Goal: Information Seeking & Learning: Learn about a topic

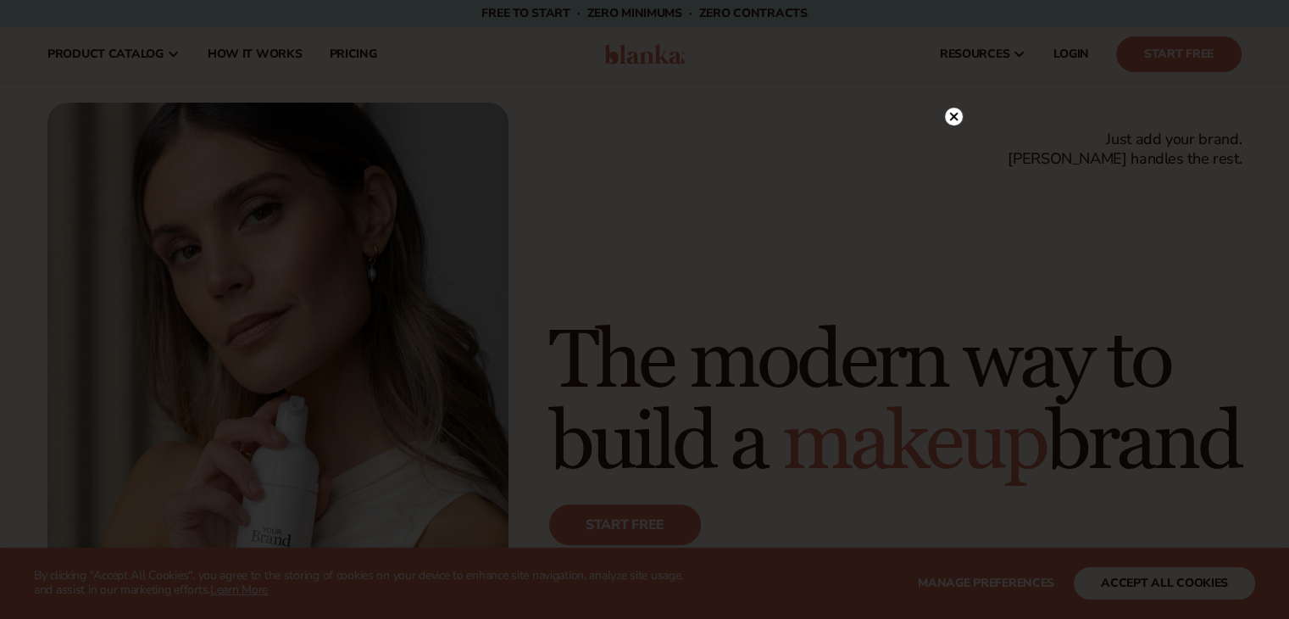
click at [954, 108] on circle at bounding box center [954, 117] width 18 height 18
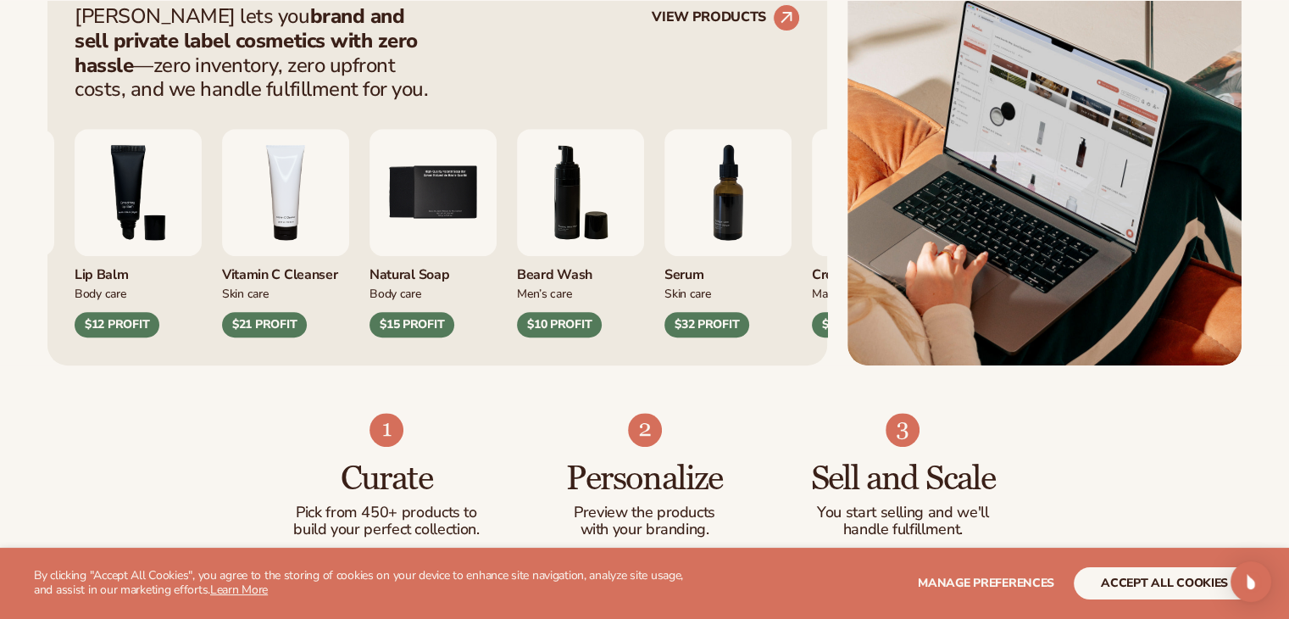
scroll to position [732, 0]
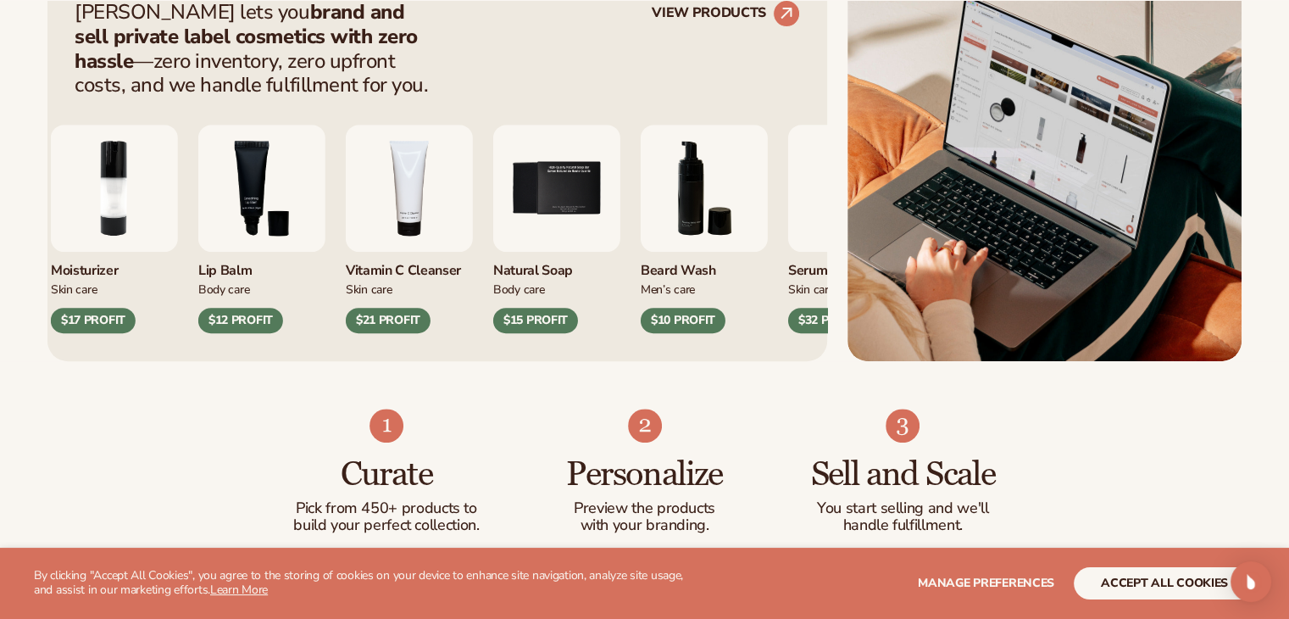
click at [700, 183] on img "6 / 9" at bounding box center [704, 188] width 127 height 127
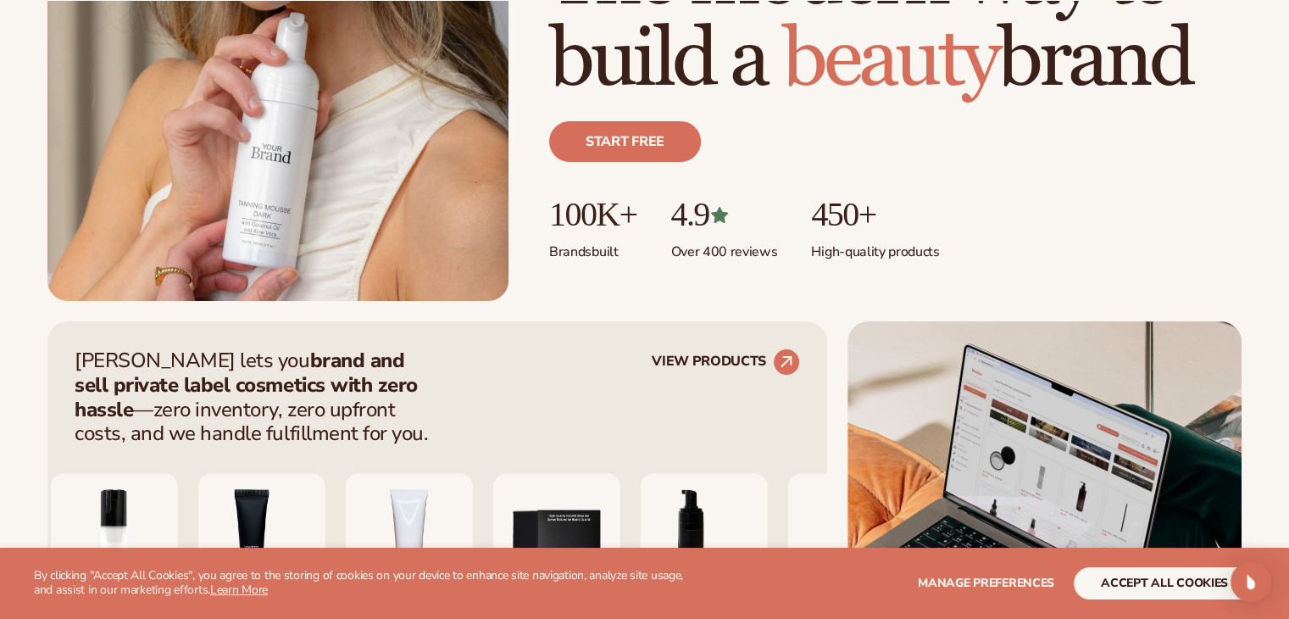
scroll to position [403, 0]
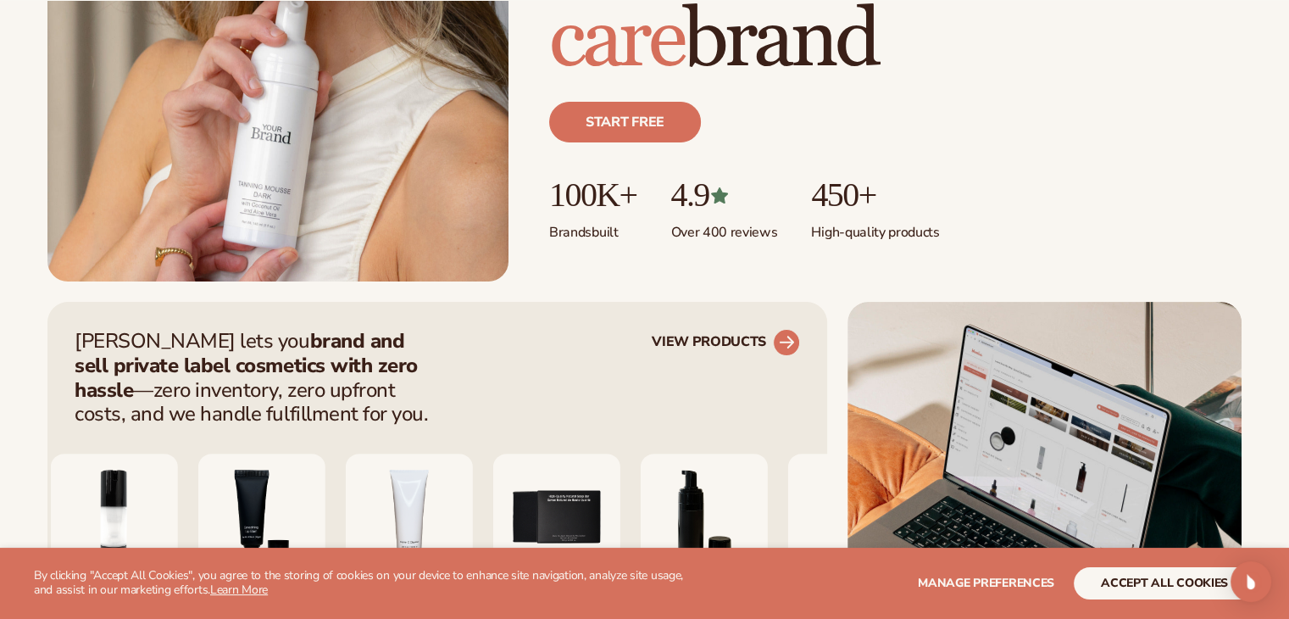
click at [698, 341] on link "VIEW PRODUCTS" at bounding box center [726, 342] width 148 height 27
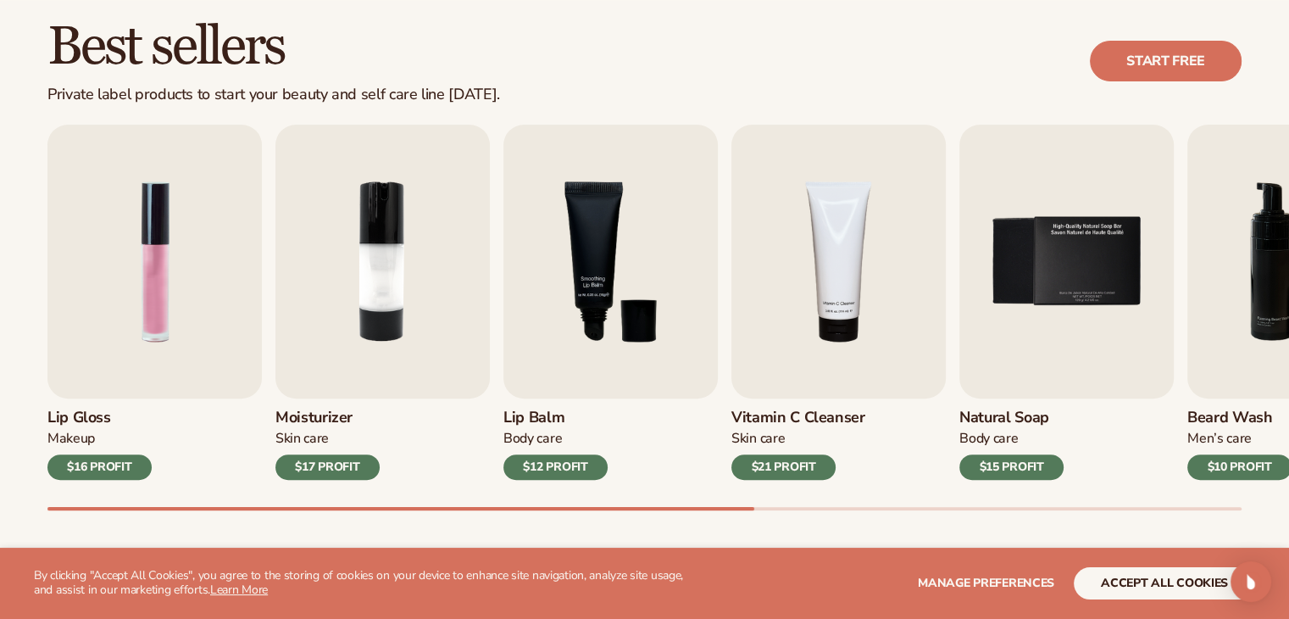
scroll to position [485, 0]
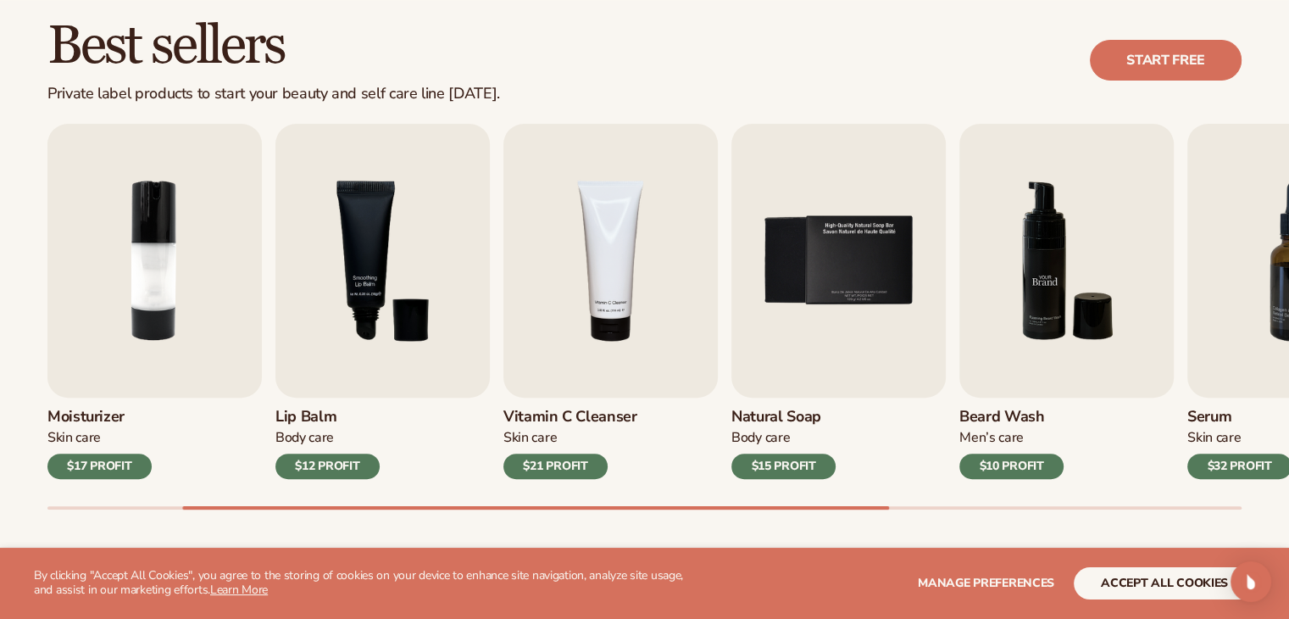
click at [1006, 192] on img "6 / 9" at bounding box center [1067, 261] width 214 height 274
click at [1015, 260] on img "6 / 9" at bounding box center [1067, 261] width 214 height 274
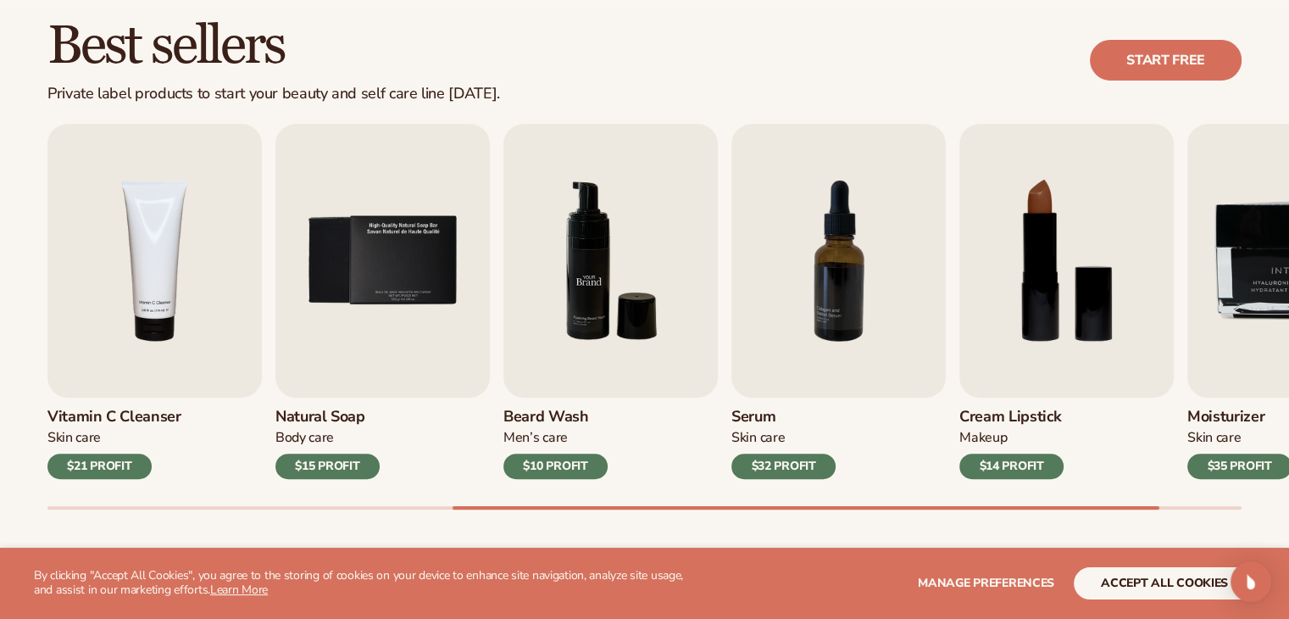
click at [689, 276] on img "6 / 9" at bounding box center [611, 261] width 214 height 274
click at [607, 290] on img "6 / 9" at bounding box center [611, 261] width 214 height 274
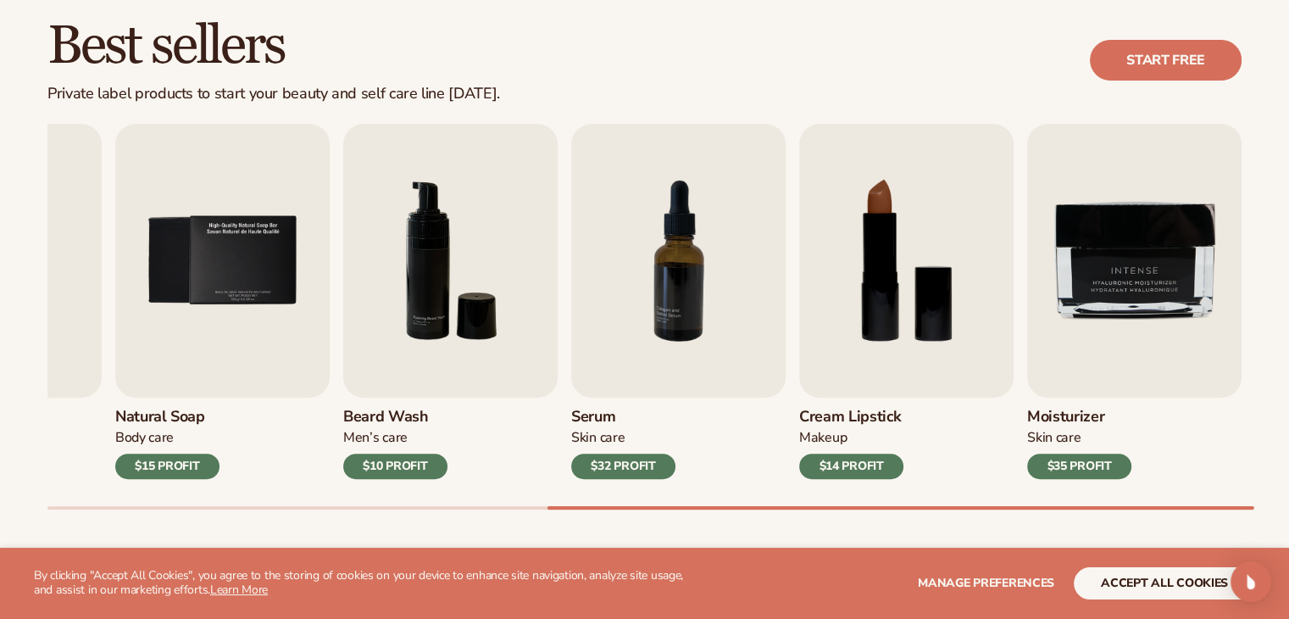
click at [386, 464] on div "$10 PROFIT" at bounding box center [395, 466] width 104 height 25
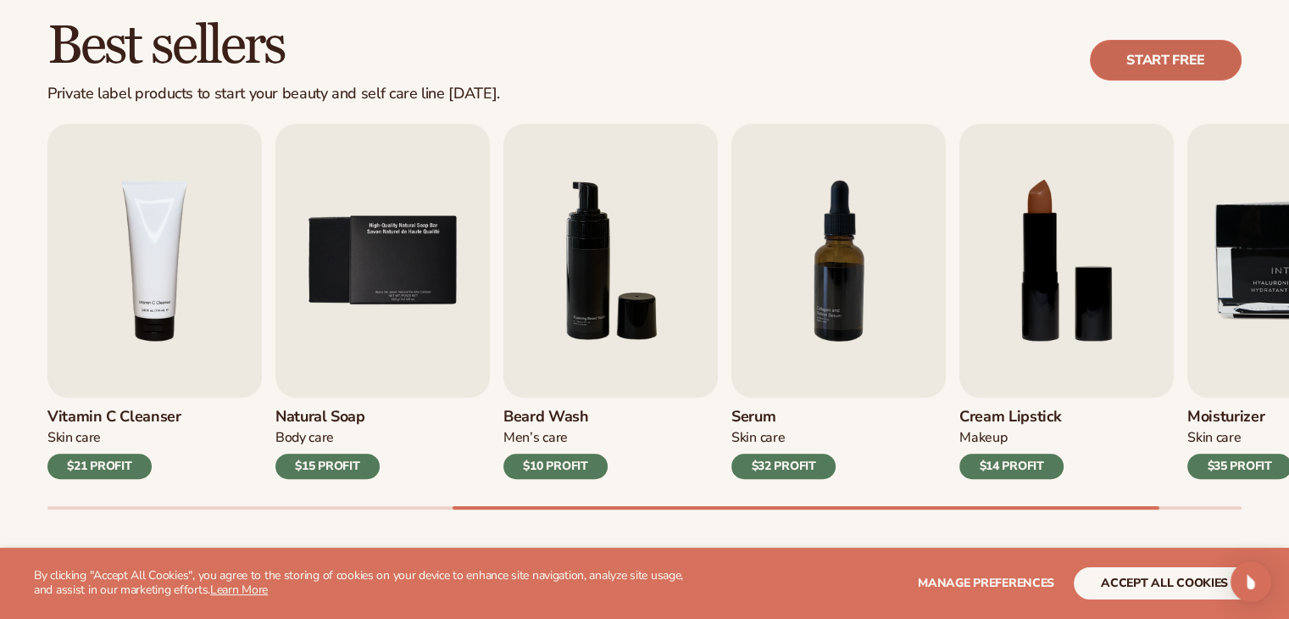
click at [1164, 40] on link "Start free" at bounding box center [1166, 60] width 152 height 41
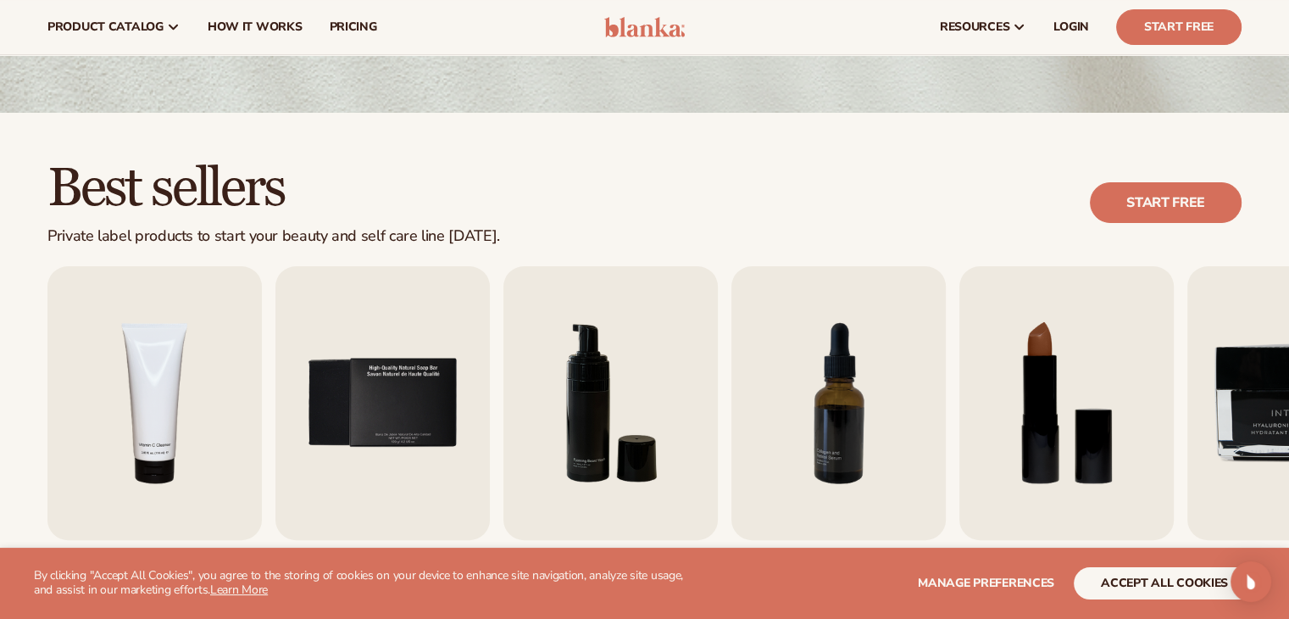
scroll to position [0, 0]
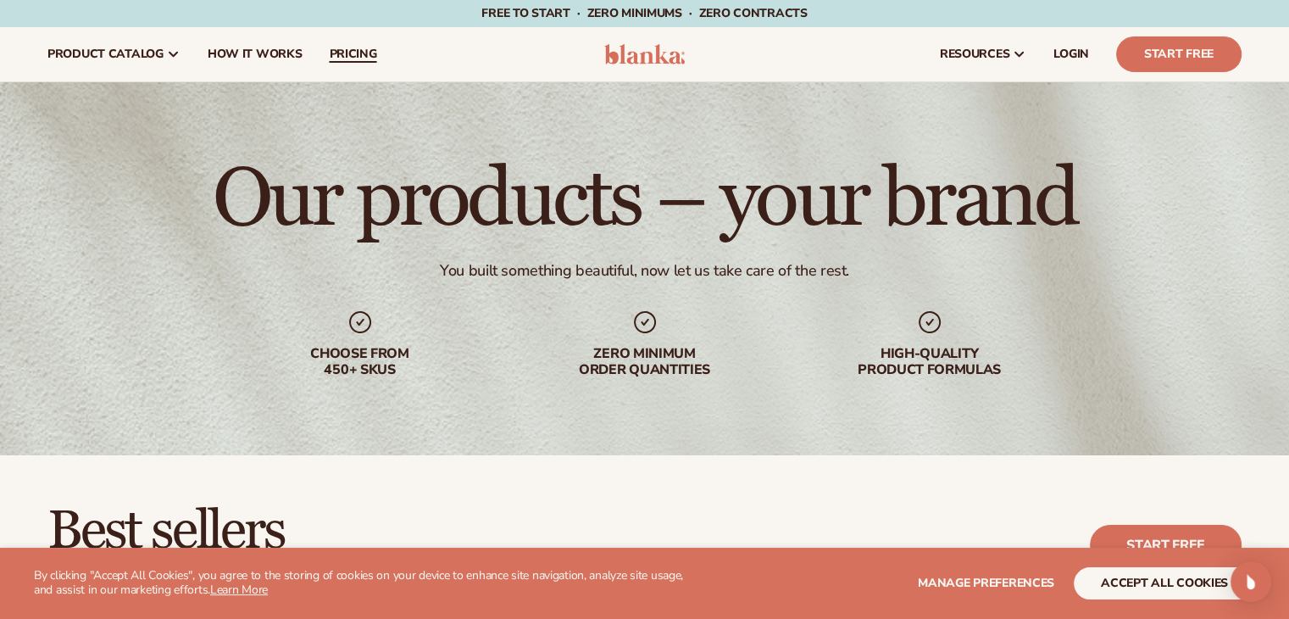
click at [365, 52] on span "pricing" at bounding box center [352, 54] width 47 height 14
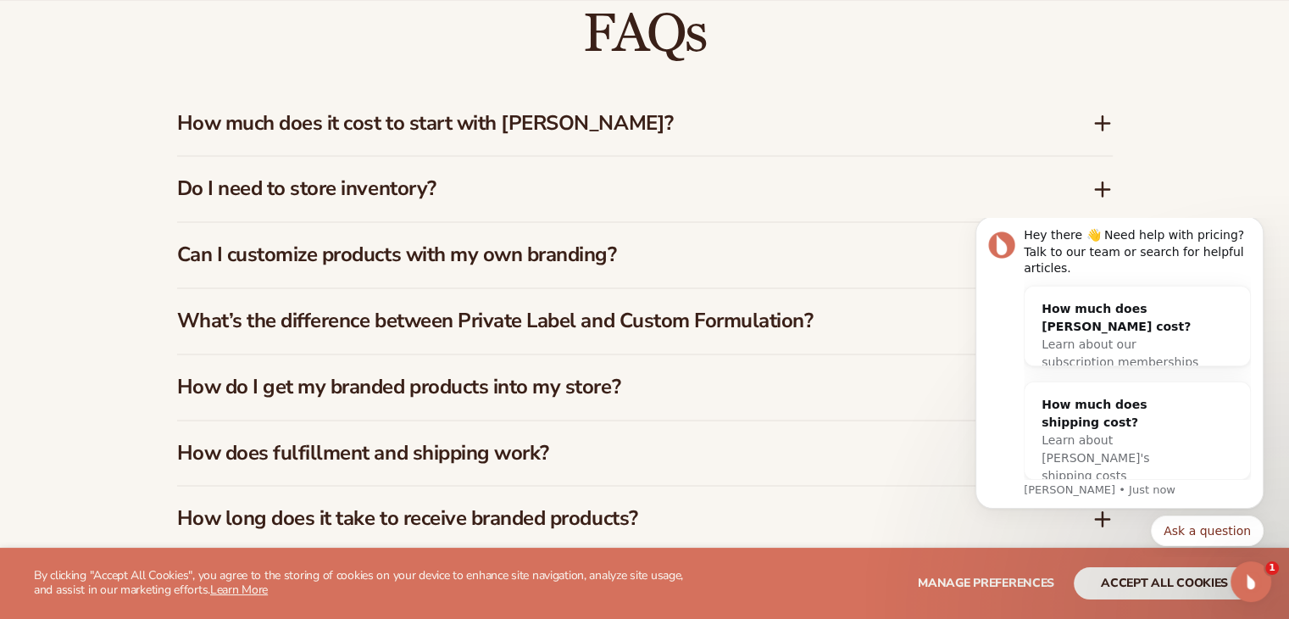
scroll to position [2518, 0]
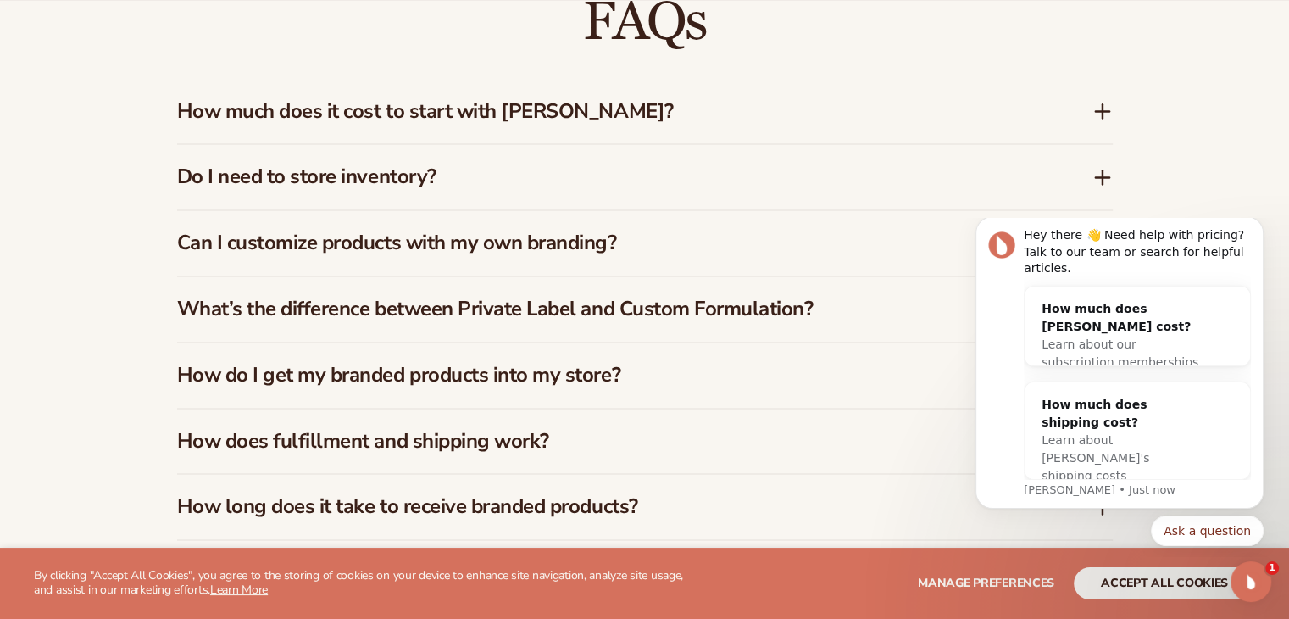
click at [359, 184] on h3 "Do I need to store inventory?" at bounding box center [609, 176] width 865 height 25
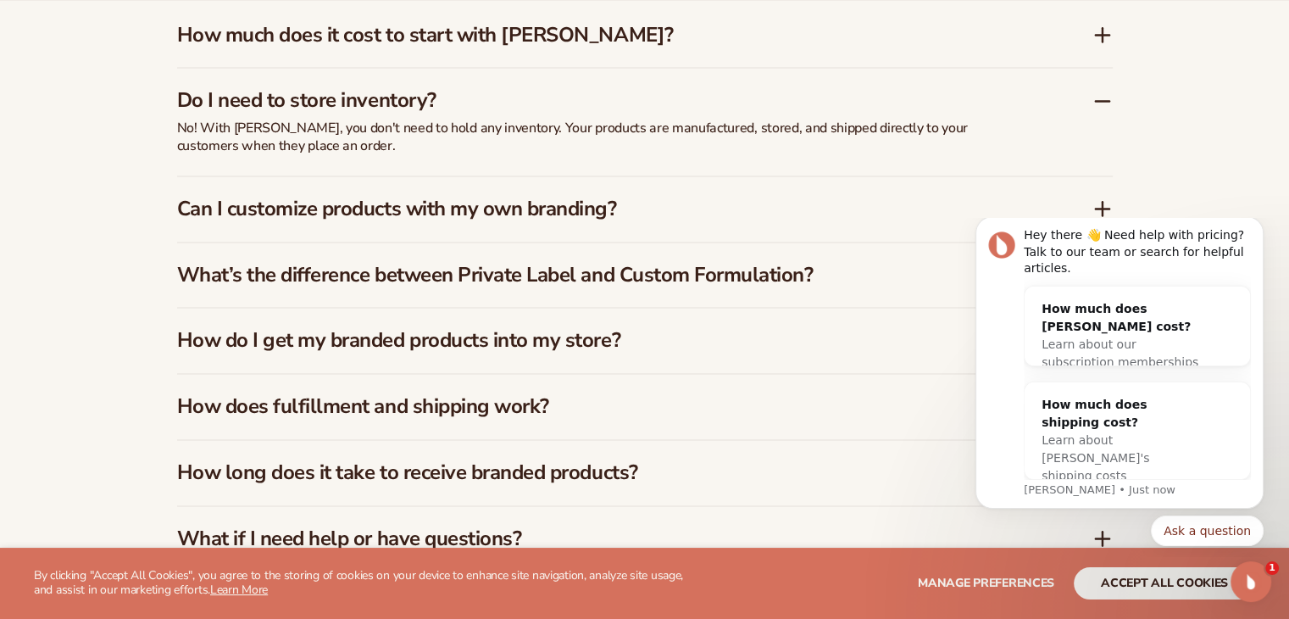
scroll to position [2596, 0]
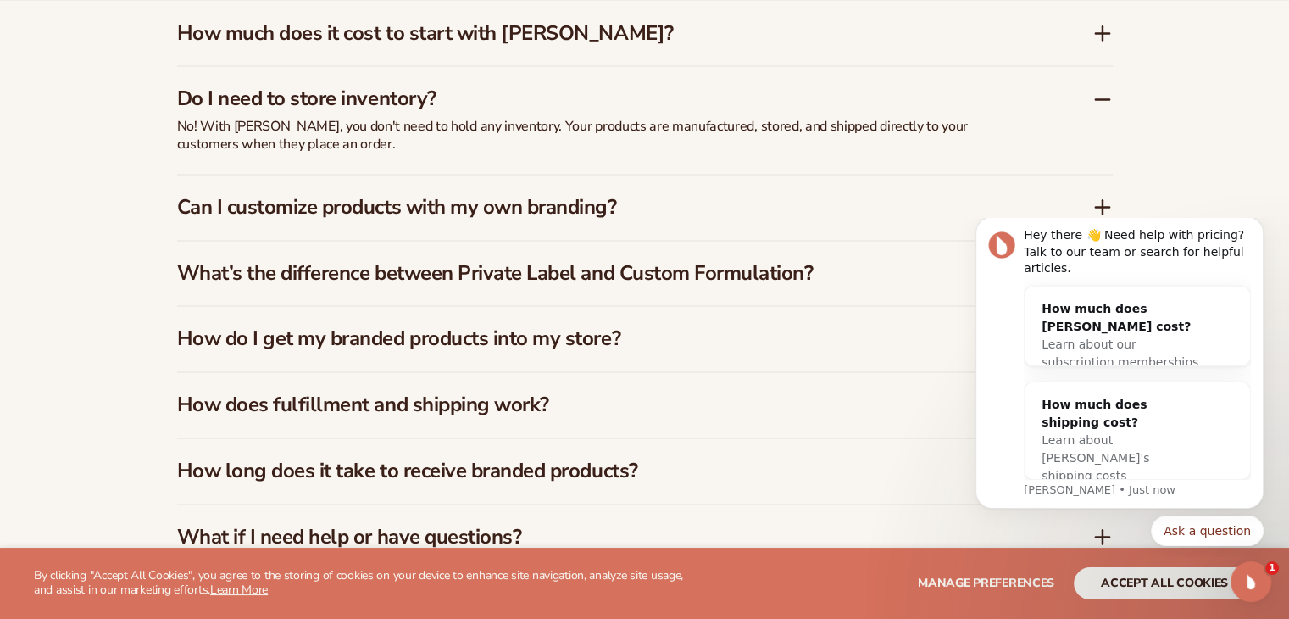
click at [348, 204] on h3 "Can I customize products with my own branding?" at bounding box center [609, 207] width 865 height 25
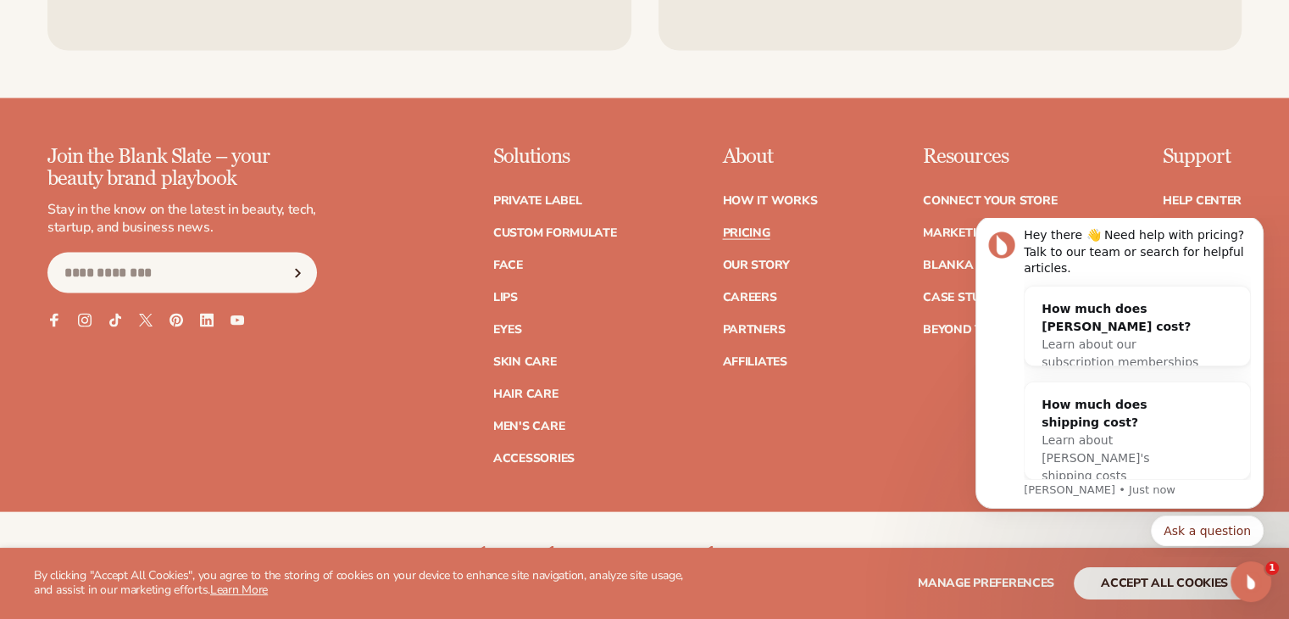
scroll to position [3635, 0]
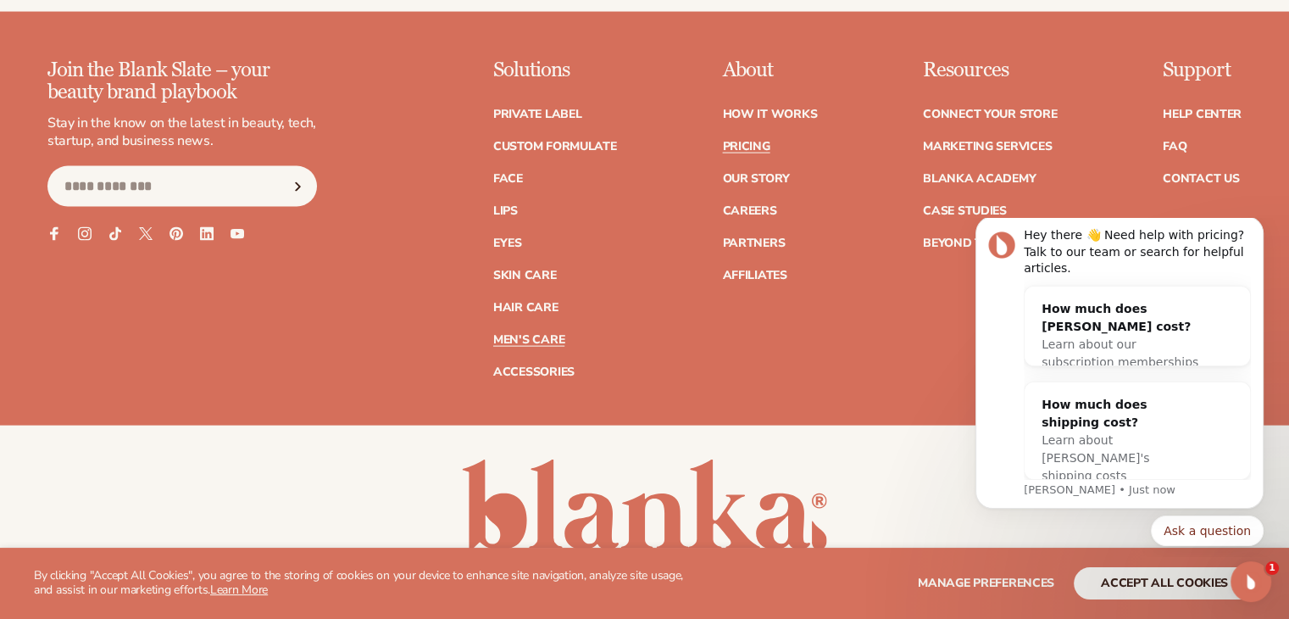
click at [542, 337] on link "Men's Care" at bounding box center [528, 340] width 71 height 12
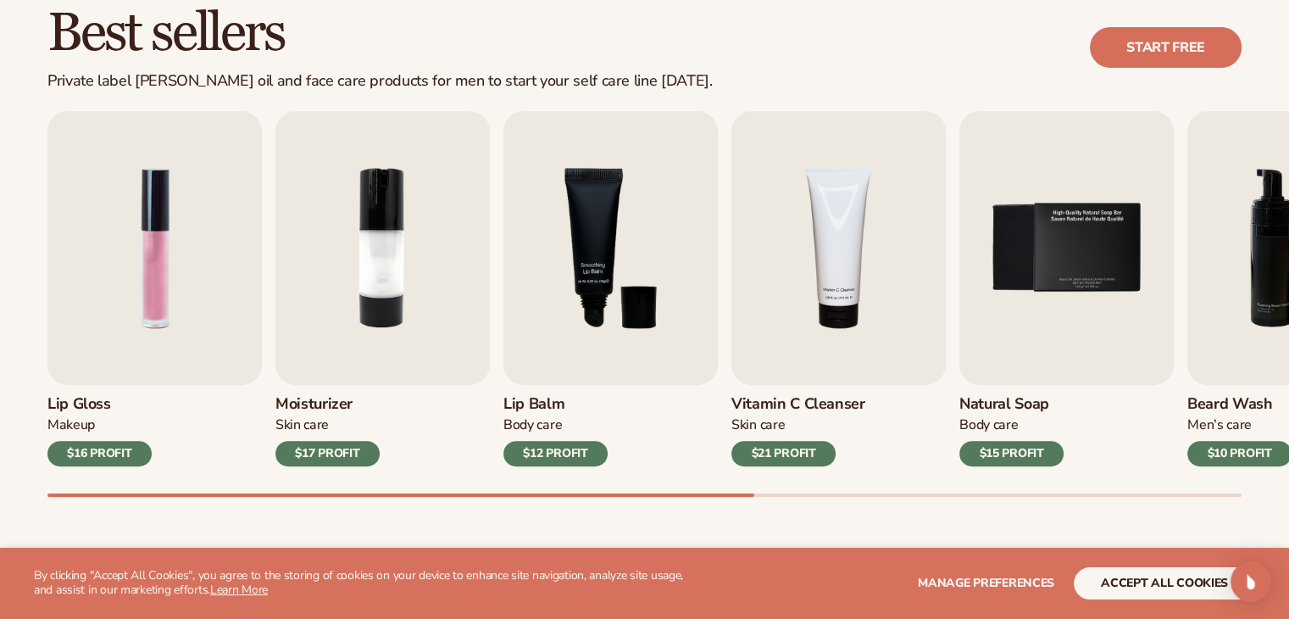
scroll to position [510, 0]
